Goal: Browse casually: Explore the website without a specific task or goal

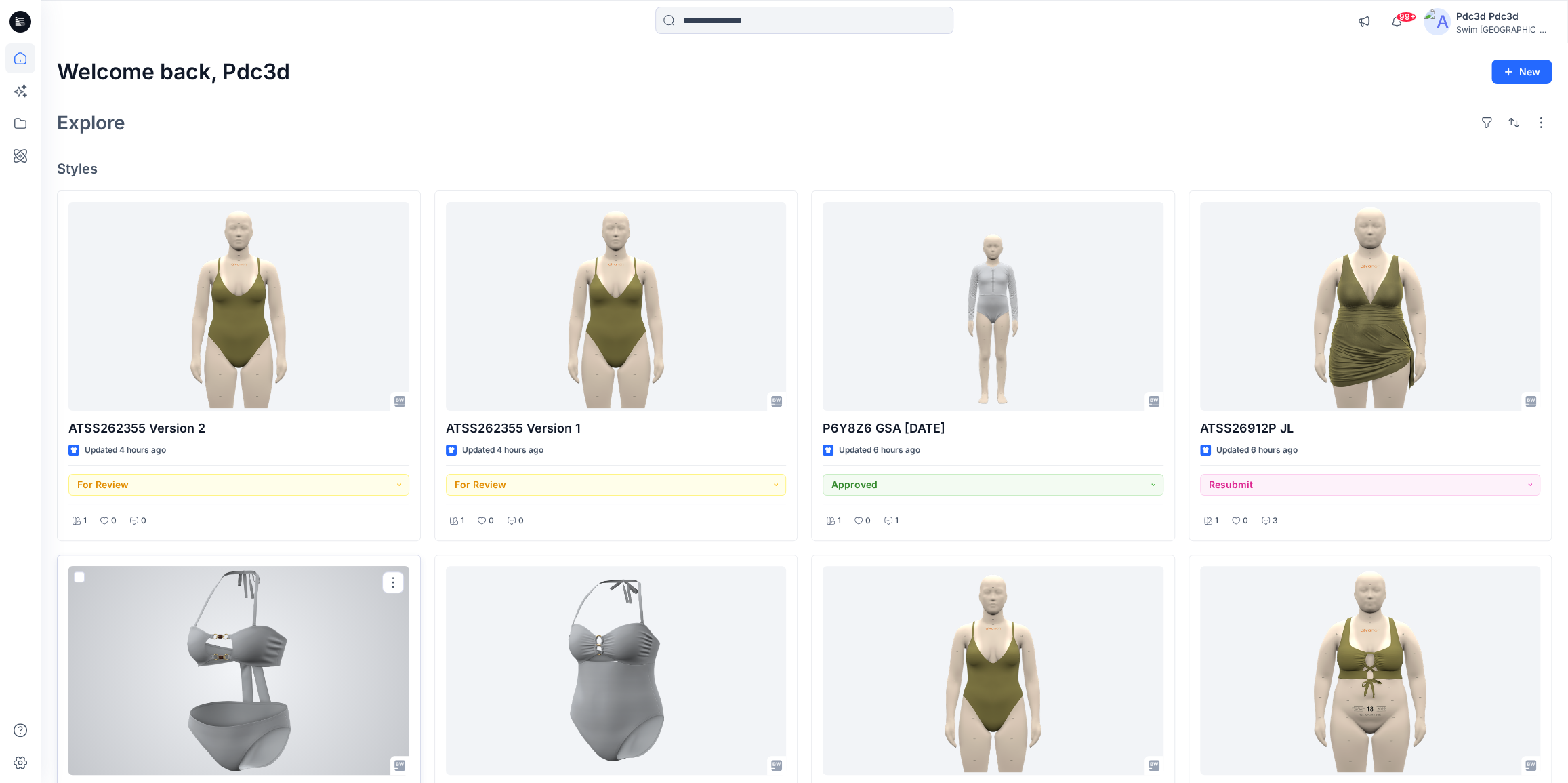
click at [233, 658] on div at bounding box center [239, 670] width 340 height 208
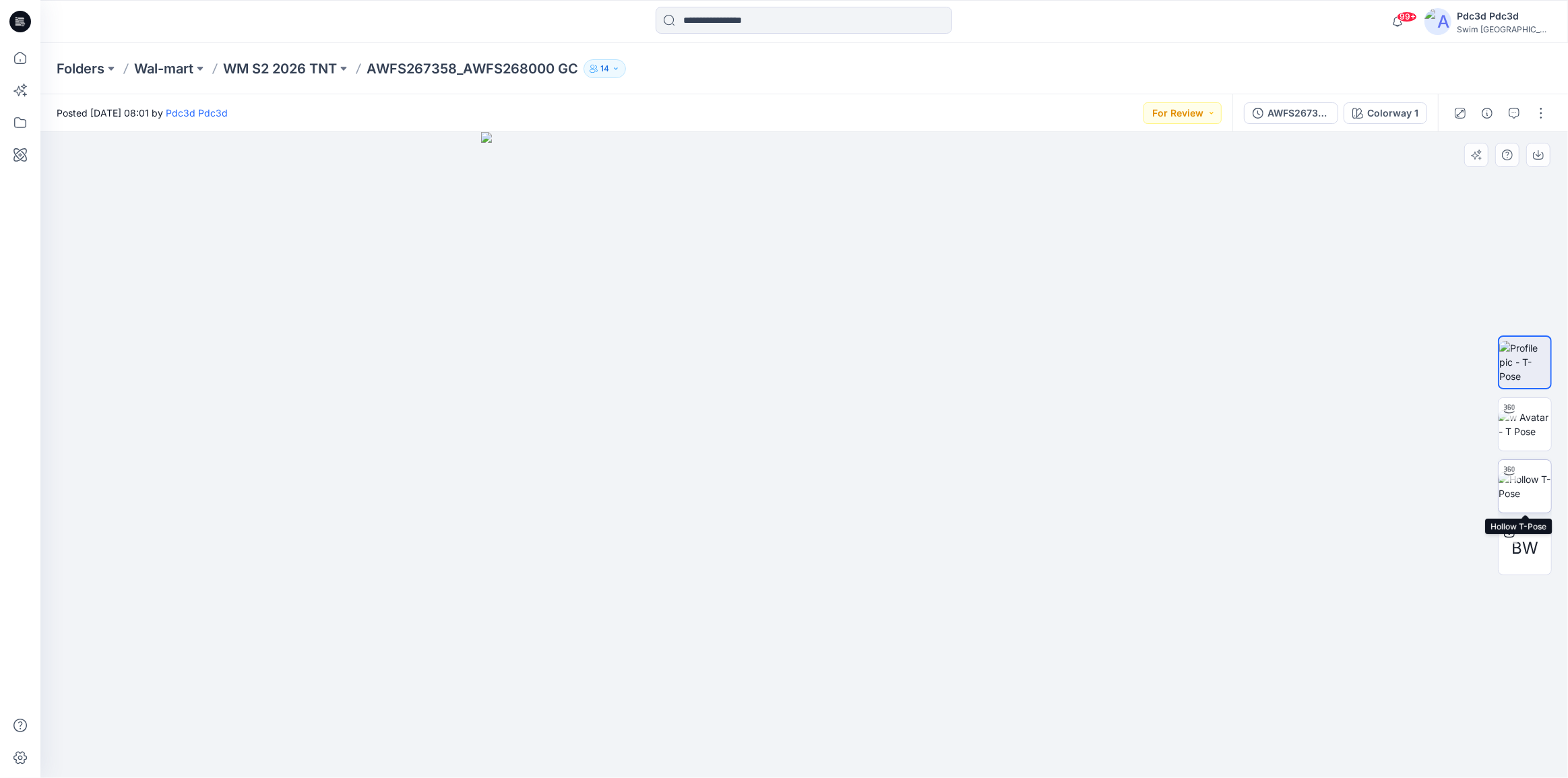
click at [1541, 480] on img at bounding box center [1524, 486] width 53 height 28
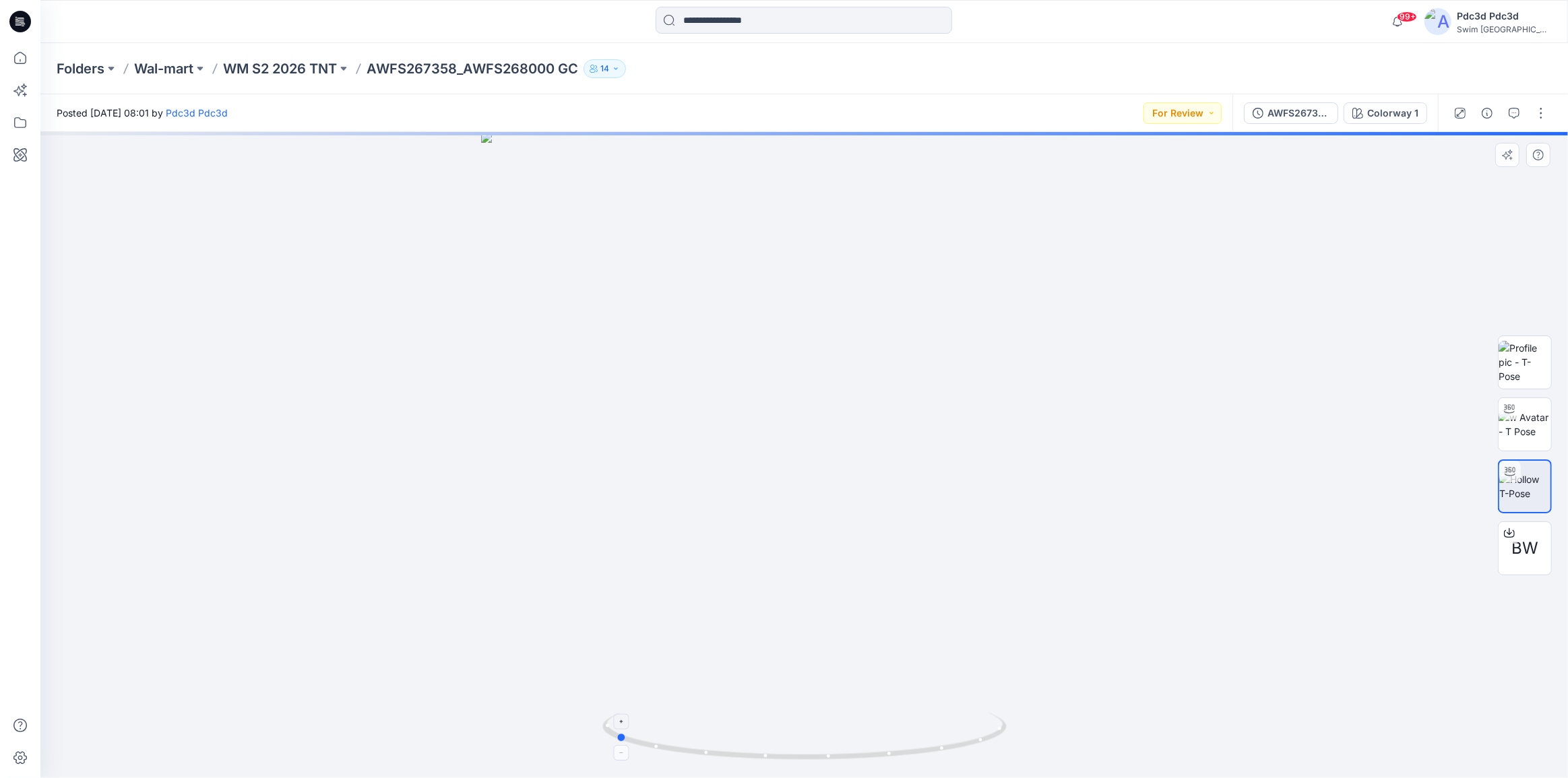
drag, startPoint x: 950, startPoint y: 749, endPoint x: 762, endPoint y: 719, distance: 190.4
click at [762, 719] on icon at bounding box center [806, 738] width 407 height 51
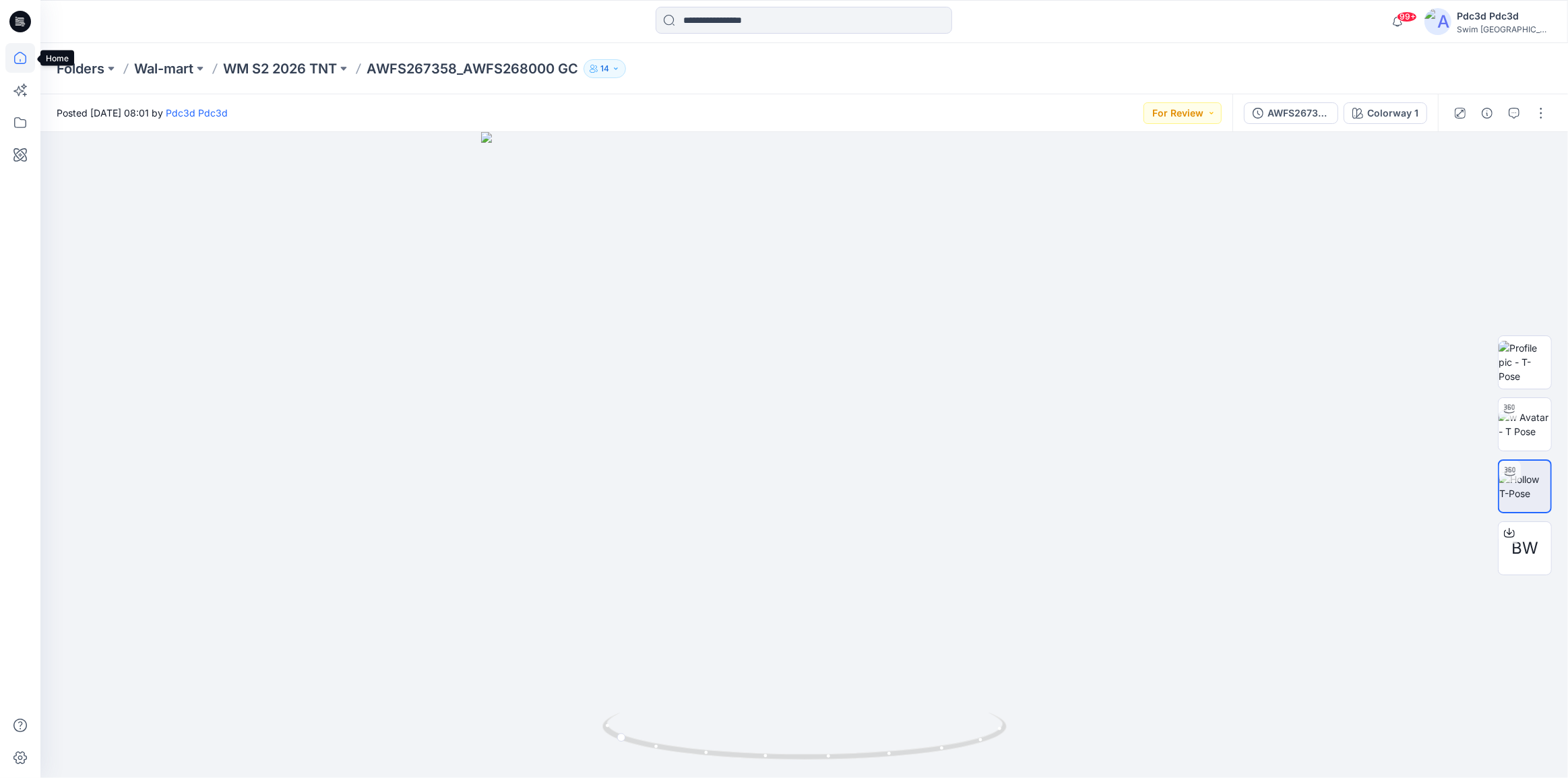
click at [18, 46] on icon at bounding box center [20, 58] width 30 height 29
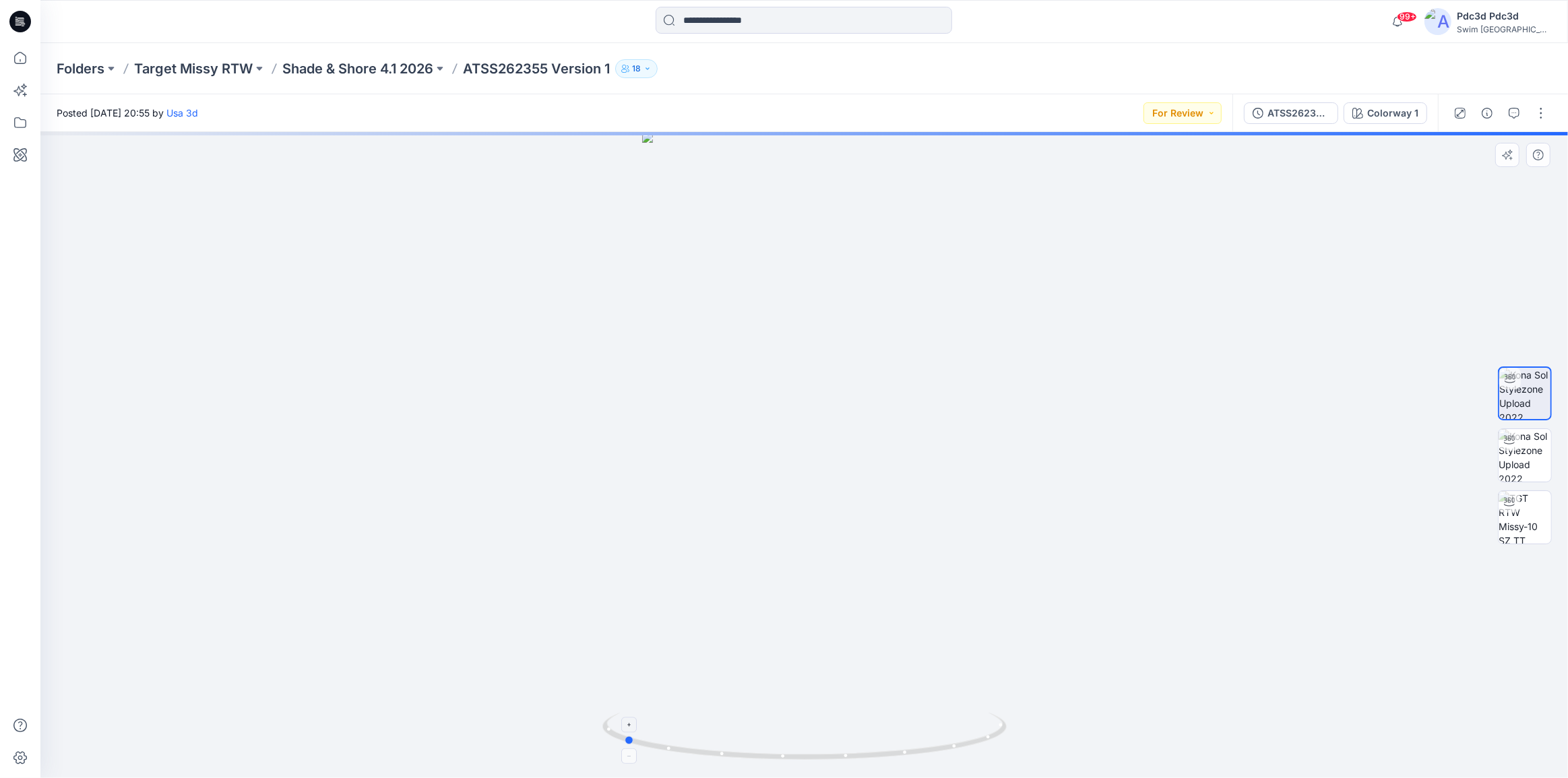
drag, startPoint x: 879, startPoint y: 751, endPoint x: 733, endPoint y: 725, distance: 148.3
click at [733, 725] on icon at bounding box center [806, 738] width 407 height 51
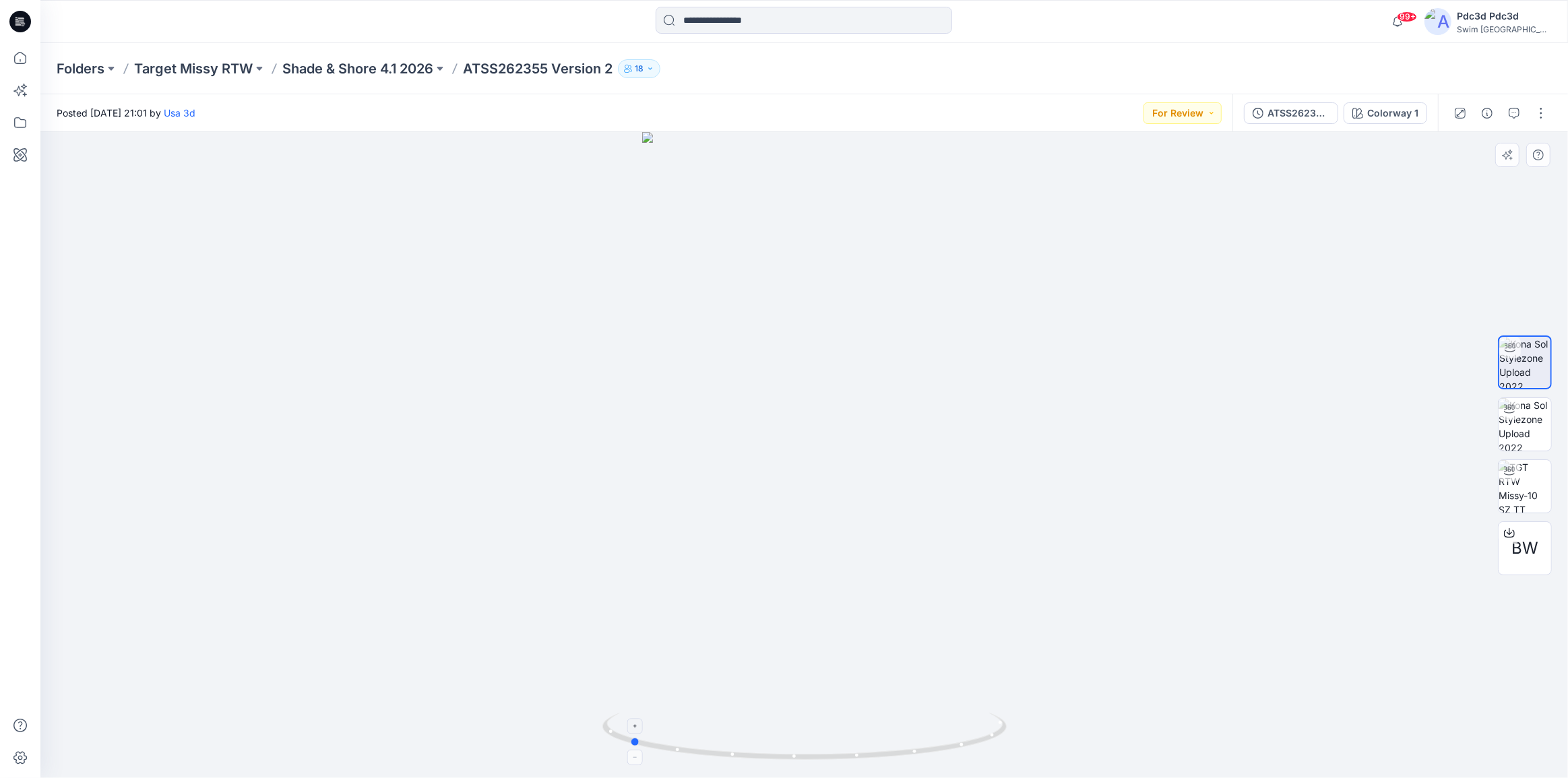
drag, startPoint x: 941, startPoint y: 756, endPoint x: 767, endPoint y: 745, distance: 174.3
click at [767, 745] on icon at bounding box center [806, 738] width 407 height 51
